Goal: Find specific page/section

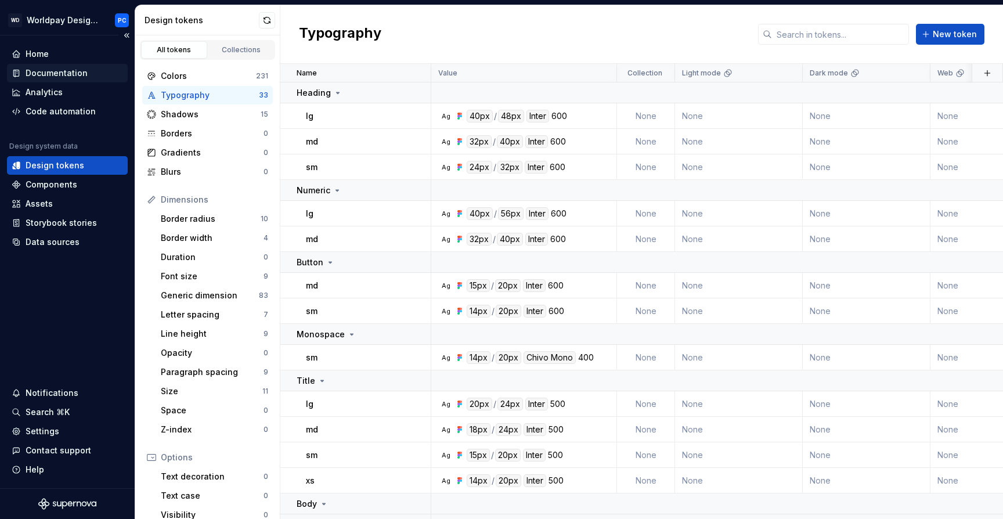
click at [47, 80] on div "Documentation" at bounding box center [67, 73] width 121 height 19
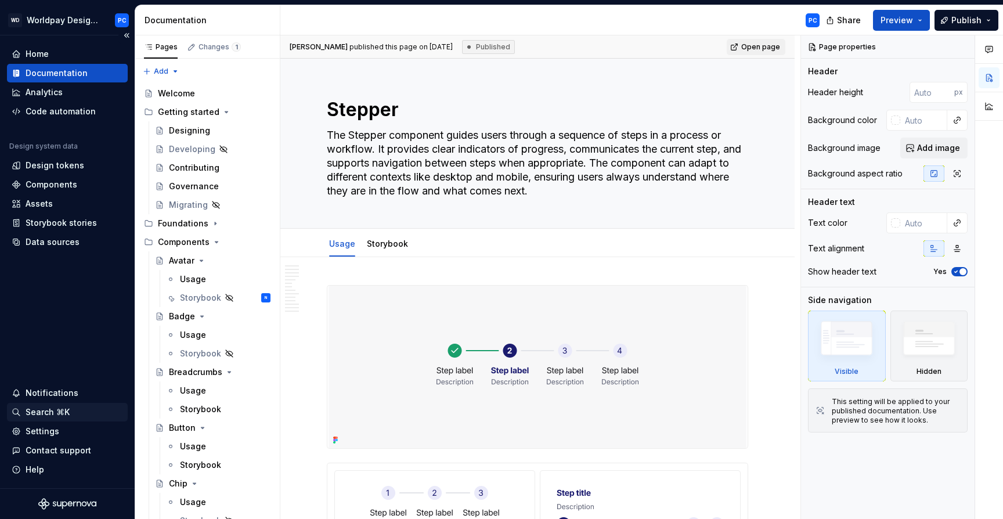
click at [52, 414] on div "Search ⌘K" at bounding box center [48, 412] width 44 height 12
type textarea "*"
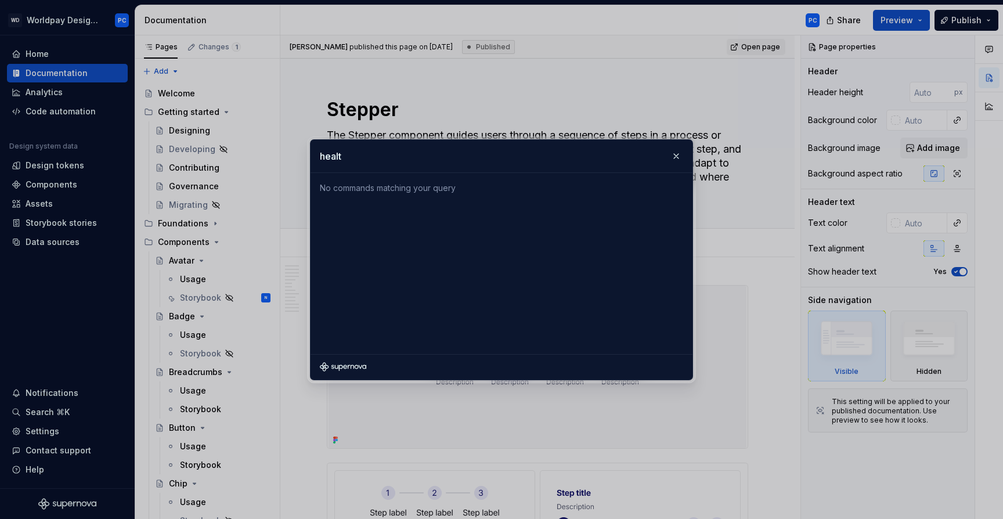
type input "health"
type textarea "*"
type input "component health"
click at [675, 155] on button "button" at bounding box center [676, 156] width 16 height 16
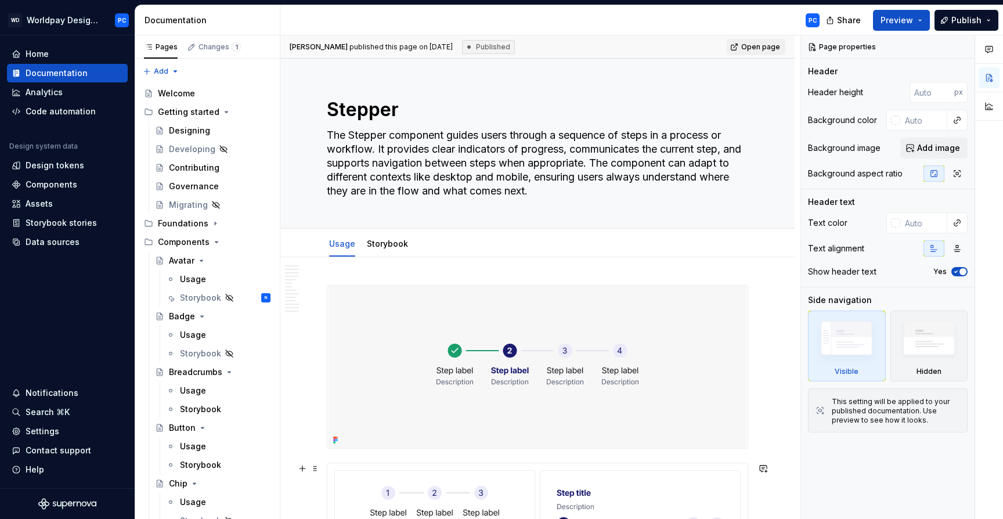
type textarea "*"
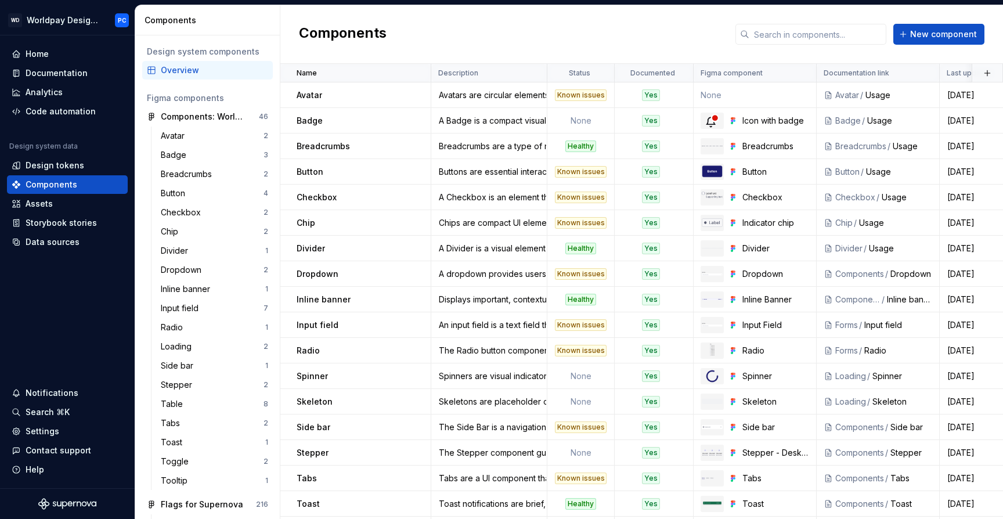
click at [675, 38] on div "Components New component" at bounding box center [641, 34] width 723 height 59
